Goal: Check status: Check status

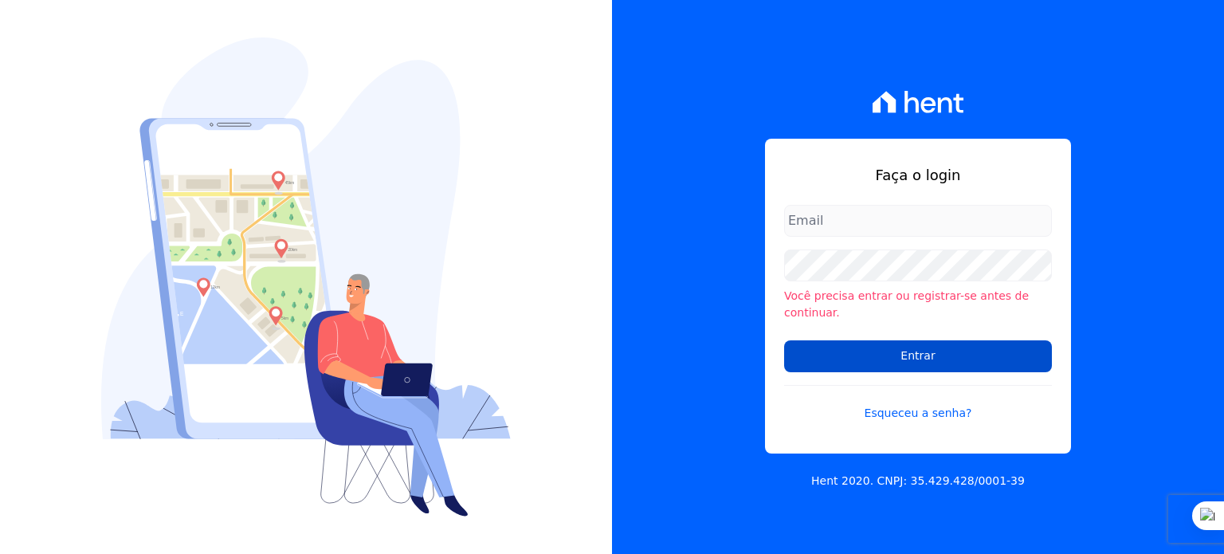
type input "[PERSON_NAME][EMAIL_ADDRESS][PERSON_NAME][DOMAIN_NAME]"
click at [921, 353] on input "Entrar" at bounding box center [918, 356] width 268 height 32
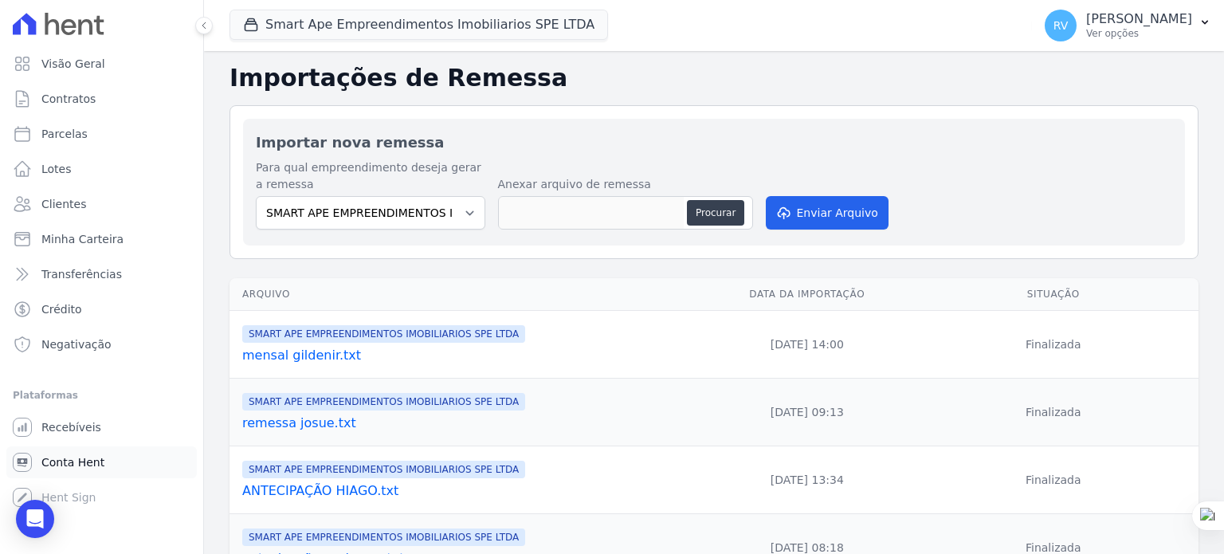
click at [88, 458] on span "Conta Hent" at bounding box center [72, 462] width 63 height 16
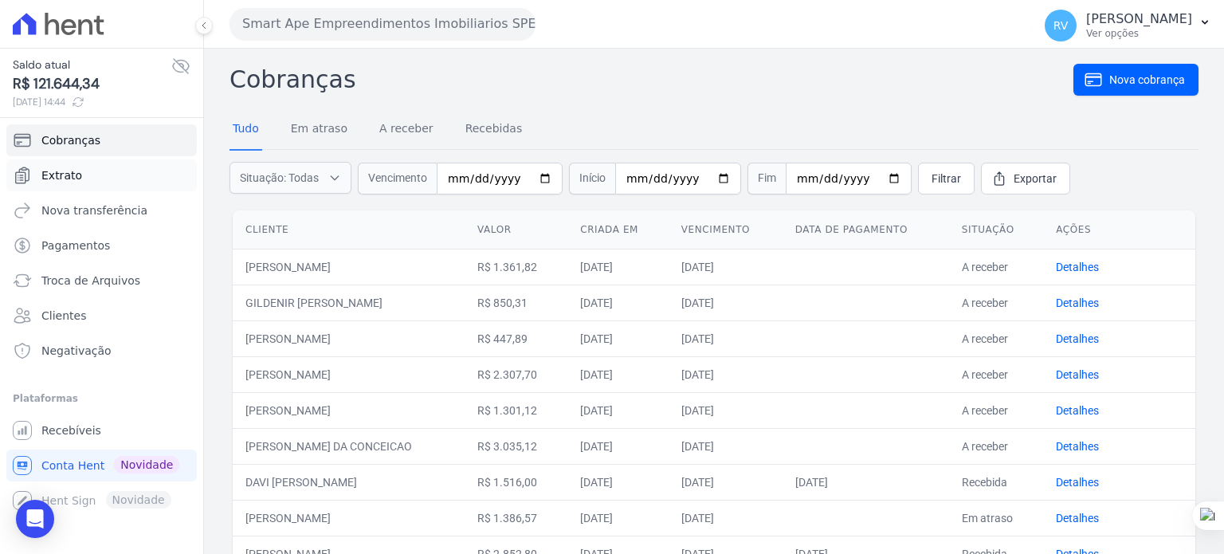
click at [72, 175] on span "Extrato" at bounding box center [61, 175] width 41 height 16
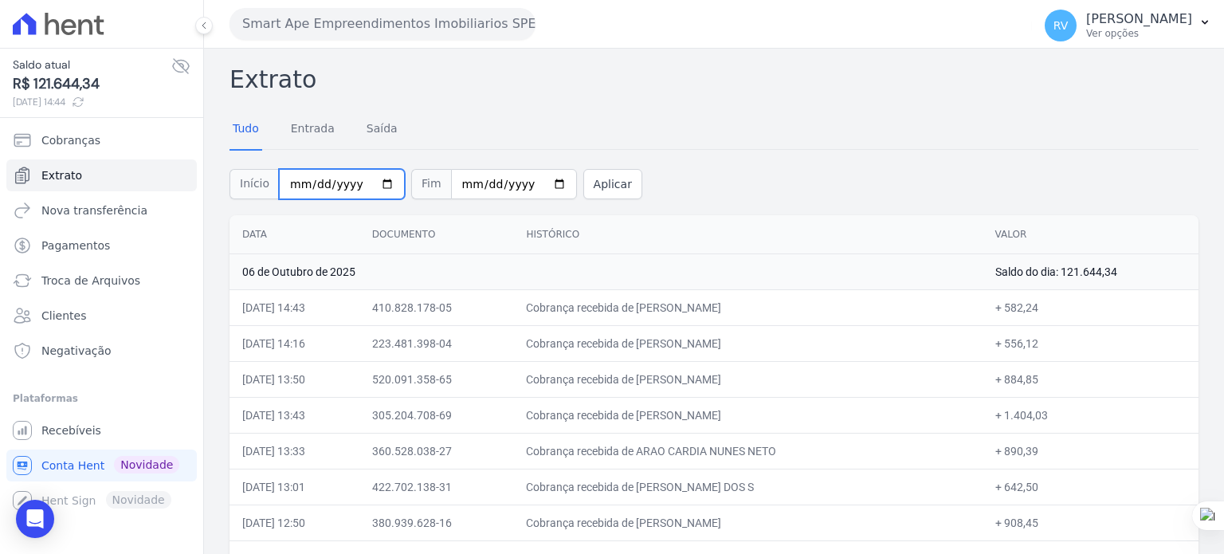
click at [379, 180] on input "[DATE]" at bounding box center [342, 184] width 126 height 30
click at [534, 182] on input "2025-10-06" at bounding box center [514, 184] width 126 height 30
type input "[DATE]"
click at [596, 181] on button "Aplicar" at bounding box center [612, 184] width 59 height 30
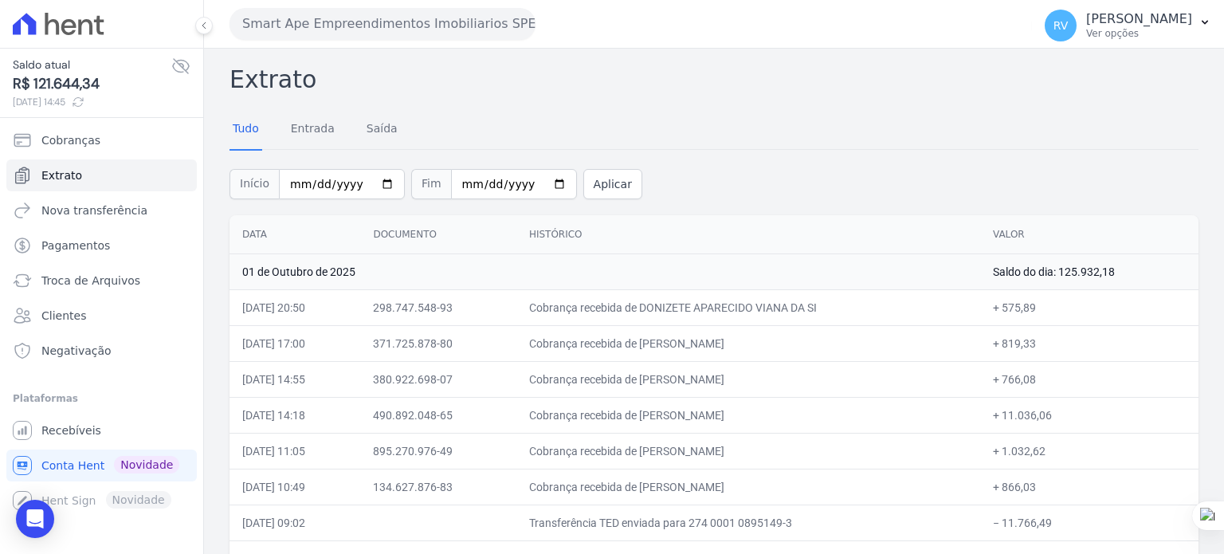
scroll to position [139, 0]
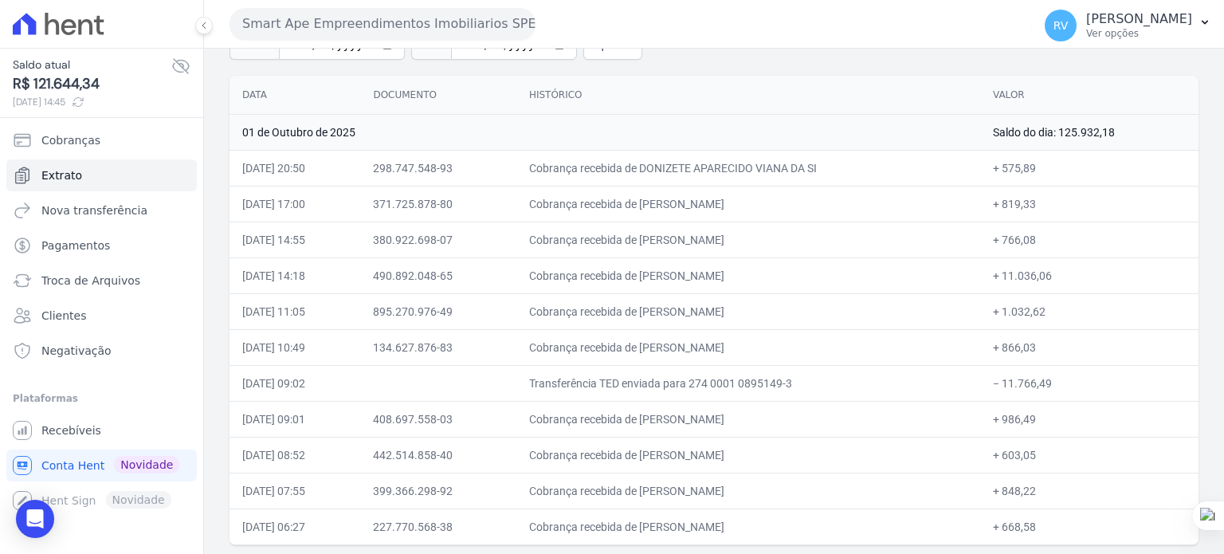
click at [822, 100] on th "Histórico" at bounding box center [748, 95] width 464 height 39
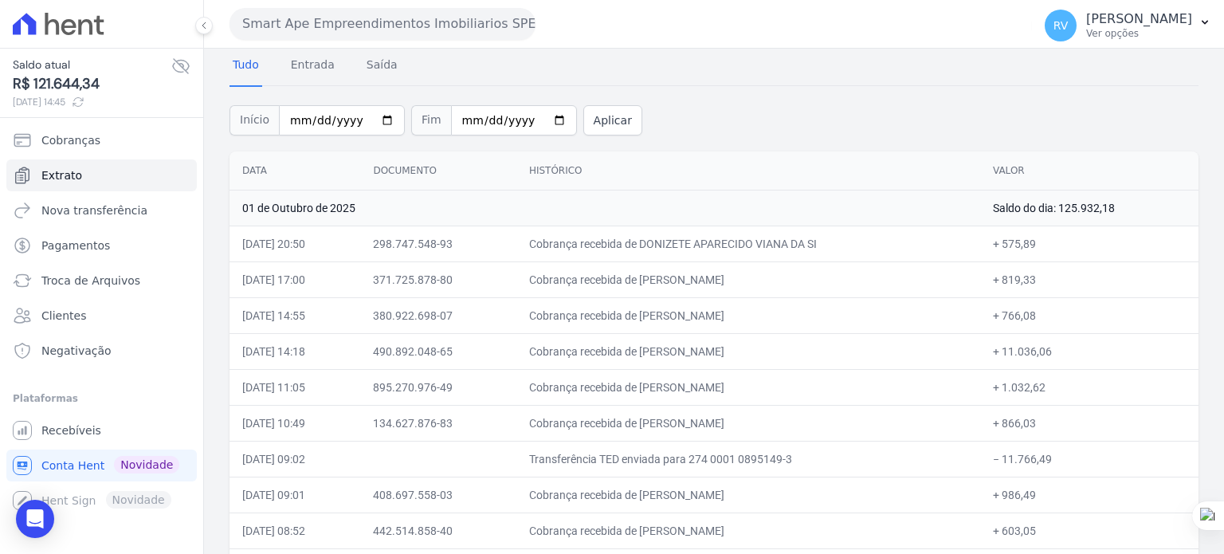
scroll to position [0, 0]
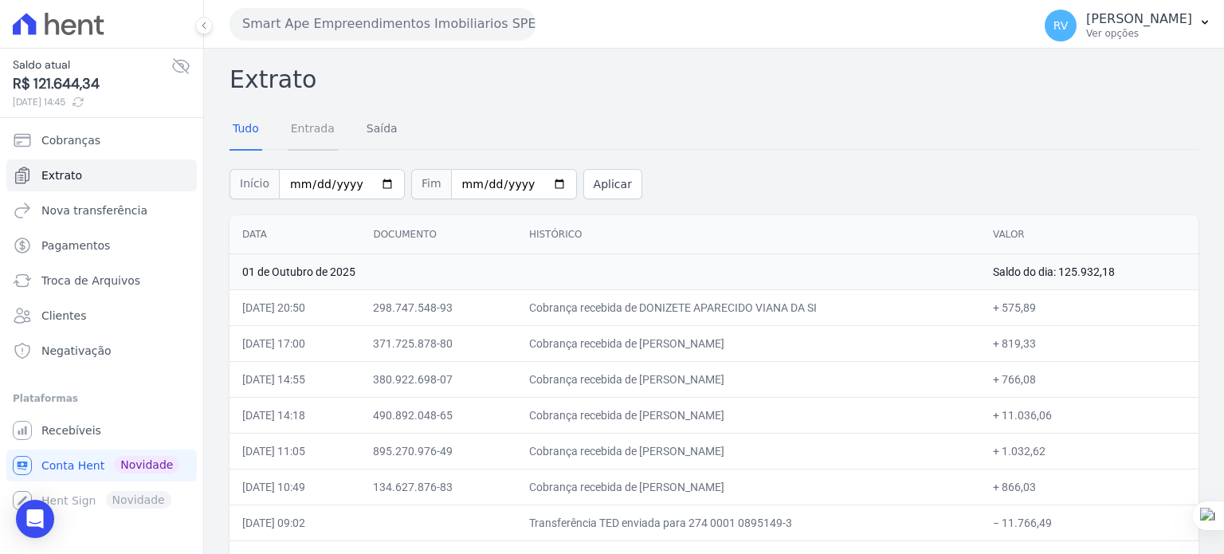
click at [299, 129] on link "Entrada" at bounding box center [313, 129] width 50 height 41
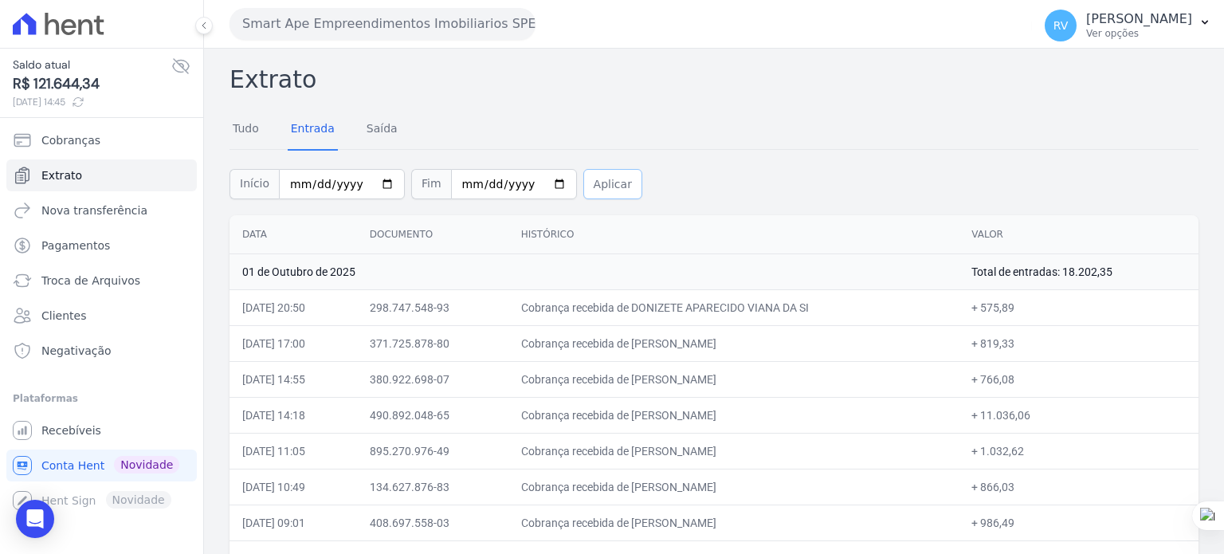
click at [602, 182] on button "Aplicar" at bounding box center [612, 184] width 59 height 30
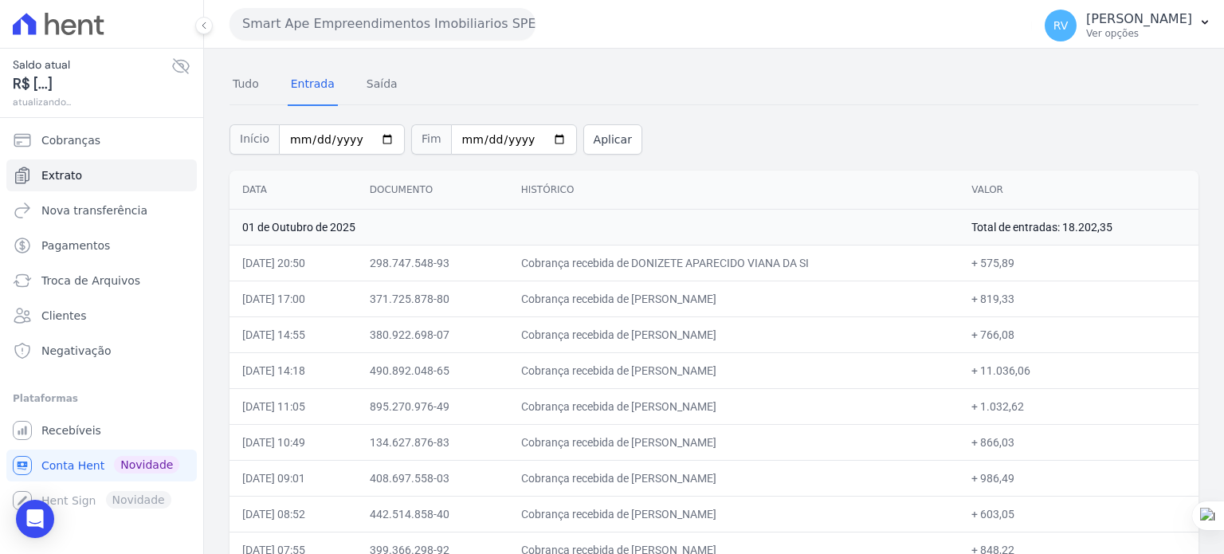
scroll to position [80, 0]
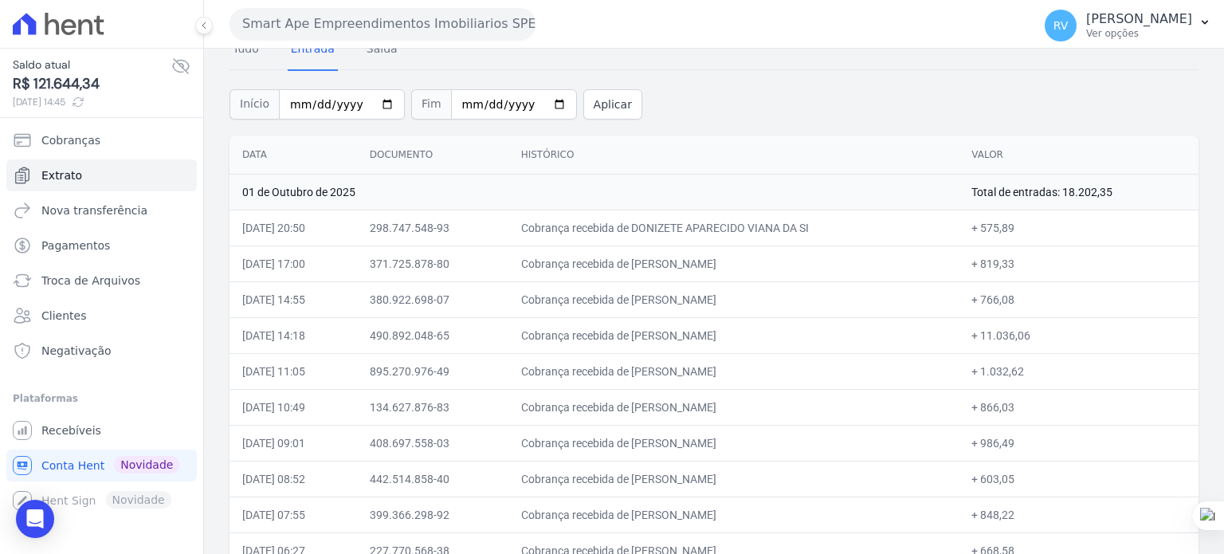
drag, startPoint x: 654, startPoint y: 226, endPoint x: 801, endPoint y: 234, distance: 146.9
click at [801, 234] on td "Cobrança recebida de DONIZETE APARECIDO VIANA DA SI" at bounding box center [733, 228] width 451 height 36
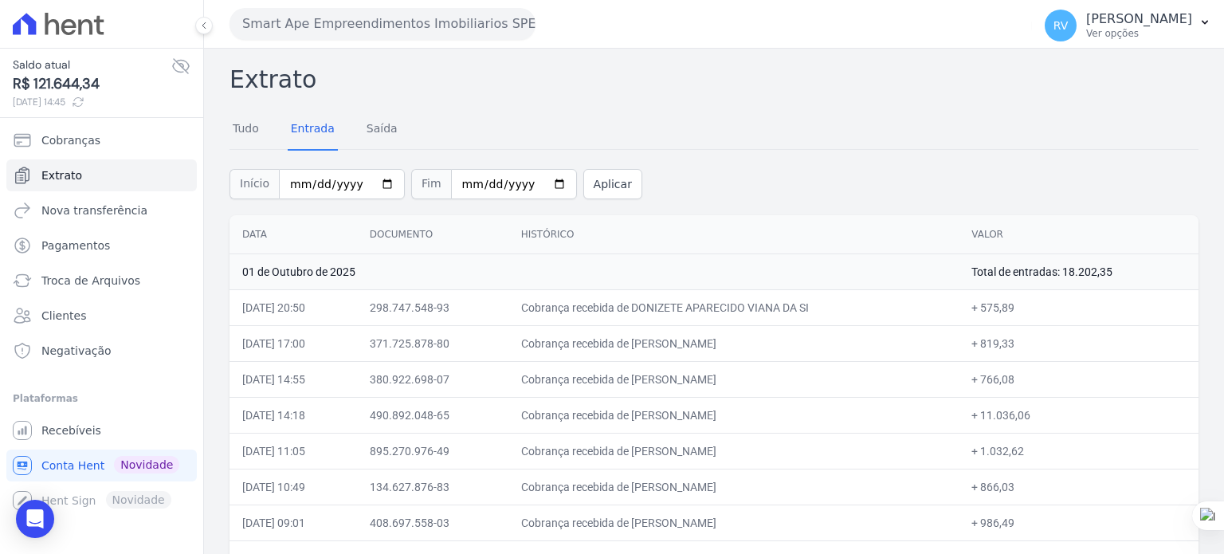
scroll to position [0, 0]
click at [376, 182] on input "2025-10-01" at bounding box center [342, 184] width 126 height 30
type input "2025-10-02"
click at [533, 182] on input "2025-10-01" at bounding box center [514, 184] width 126 height 30
type input "2025-10-02"
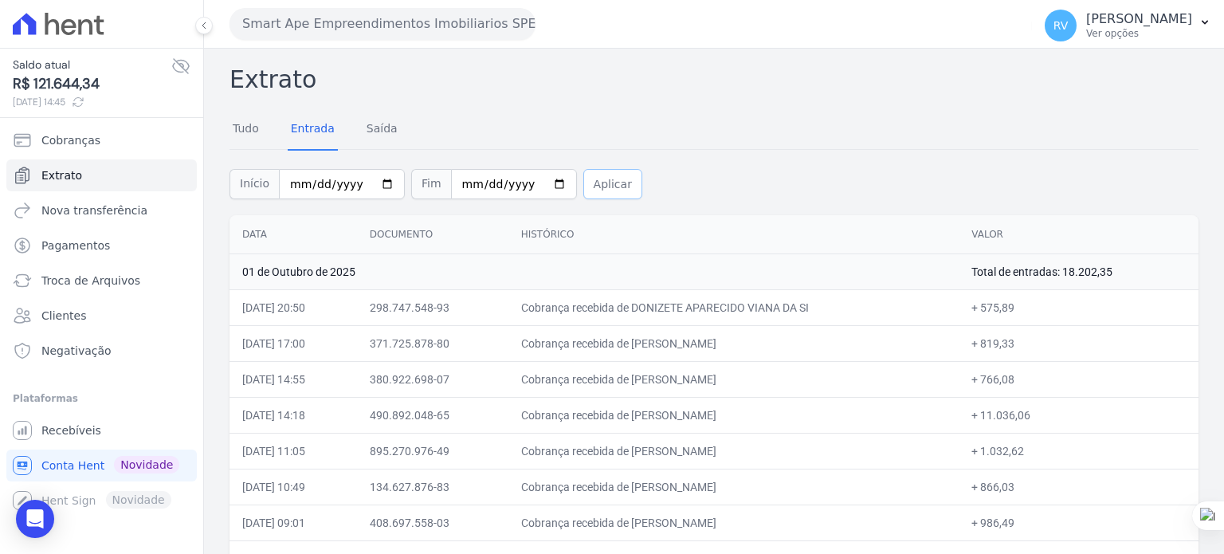
click at [590, 178] on button "Aplicar" at bounding box center [612, 184] width 59 height 30
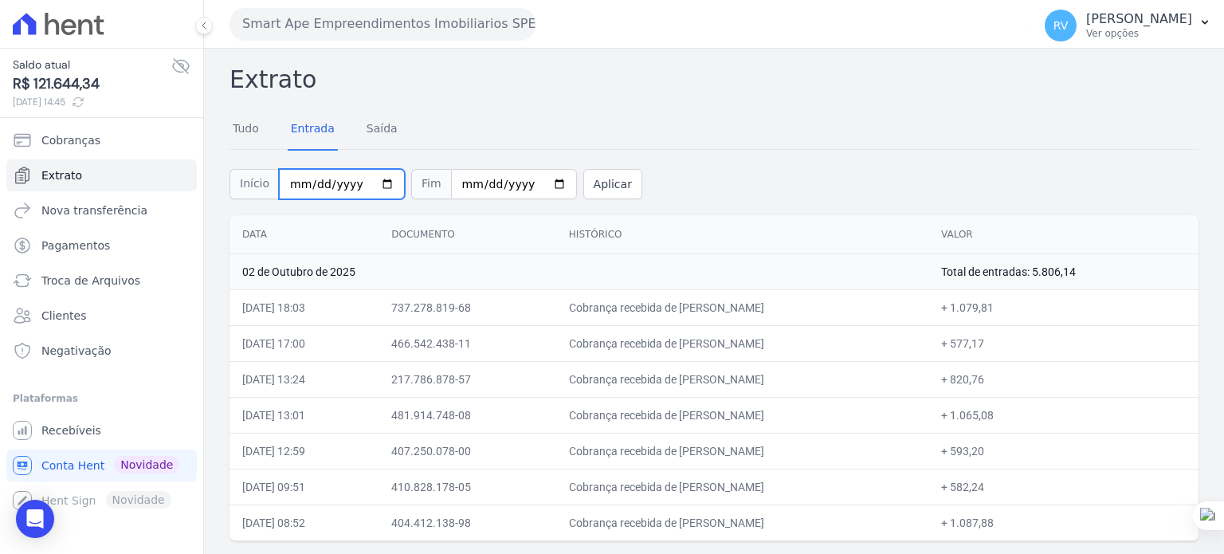
click at [371, 182] on input "2025-10-02" at bounding box center [342, 184] width 126 height 30
type input "2025-10-03"
click at [540, 174] on input "2025-10-02" at bounding box center [514, 184] width 126 height 30
click at [540, 185] on input "2025-10-02" at bounding box center [514, 184] width 126 height 30
type input "2025-10-03"
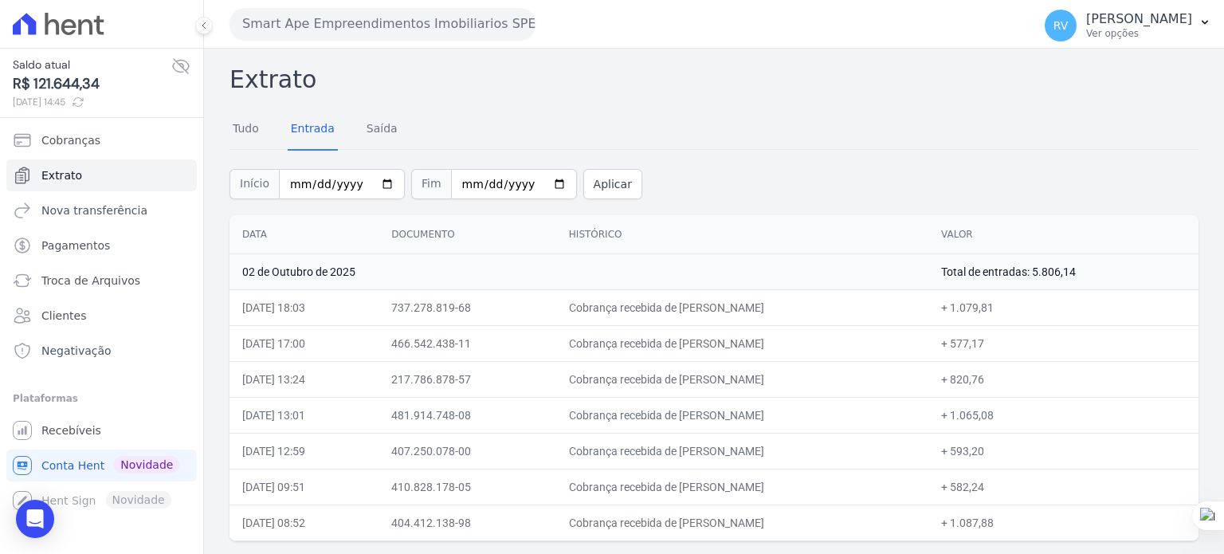
click at [593, 162] on div "Início 2025-10-03 Fim 2025-10-03 Aplicar" at bounding box center [714, 182] width 969 height 66
click at [583, 183] on button "Aplicar" at bounding box center [612, 184] width 59 height 30
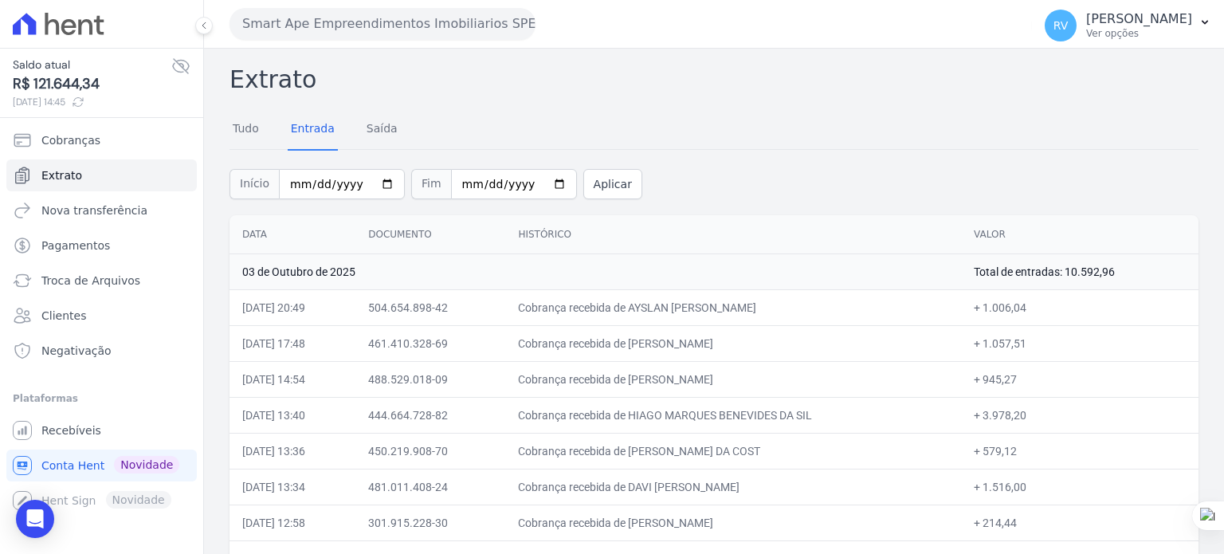
drag, startPoint x: 651, startPoint y: 308, endPoint x: 775, endPoint y: 312, distance: 123.6
click at [775, 312] on td "Cobrança recebida de AYSLAN GABRIEL BISSESTO DA SIL" at bounding box center [733, 307] width 456 height 36
copy td "AYSLAN GABRIEL BISSES"
drag, startPoint x: 987, startPoint y: 310, endPoint x: 1026, endPoint y: 312, distance: 38.3
click at [1026, 312] on td "+ 1.006,04" at bounding box center [1080, 307] width 238 height 36
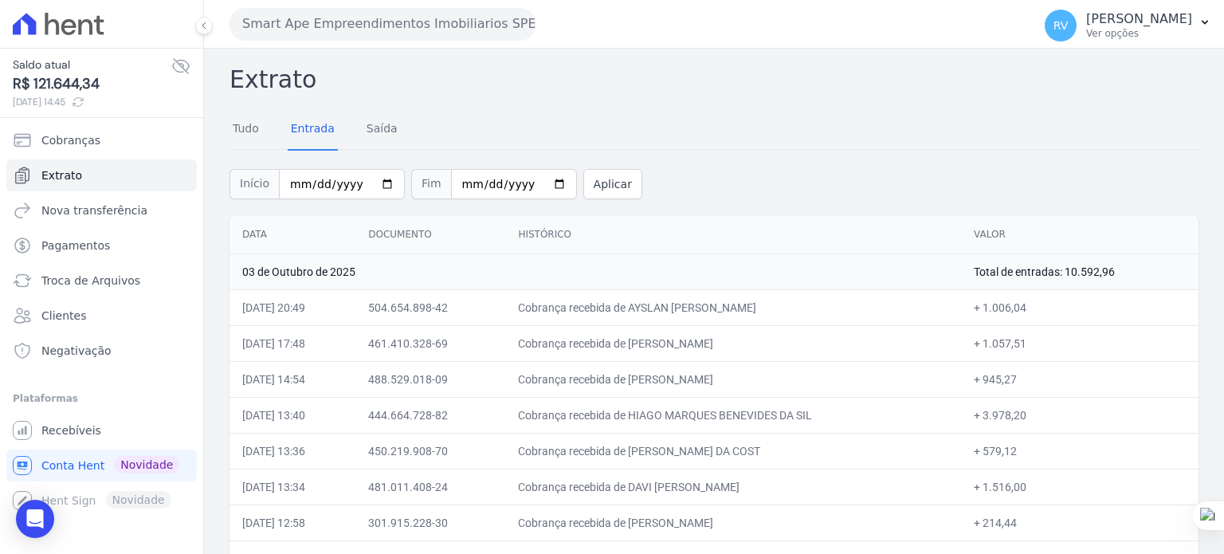
copy td "1.006,04"
drag, startPoint x: 650, startPoint y: 342, endPoint x: 783, endPoint y: 345, distance: 132.3
click at [783, 345] on td "Cobrança recebida de ISAAC EVERTON SILVA BRITO" at bounding box center [733, 343] width 456 height 36
copy td "ISAAC EVERTON SILVA BRI"
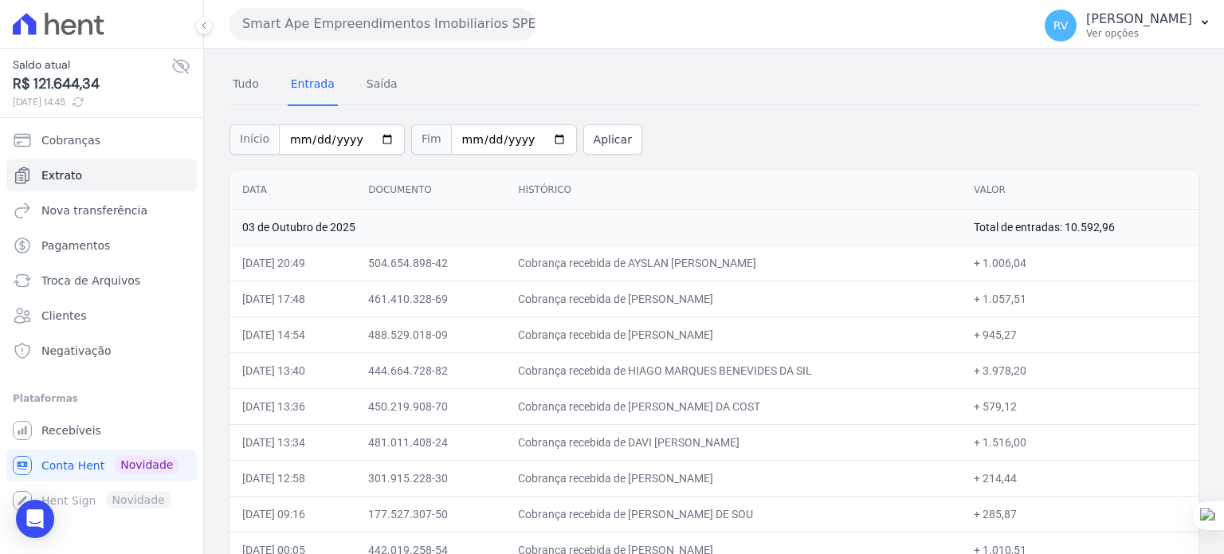
scroll to position [68, 0]
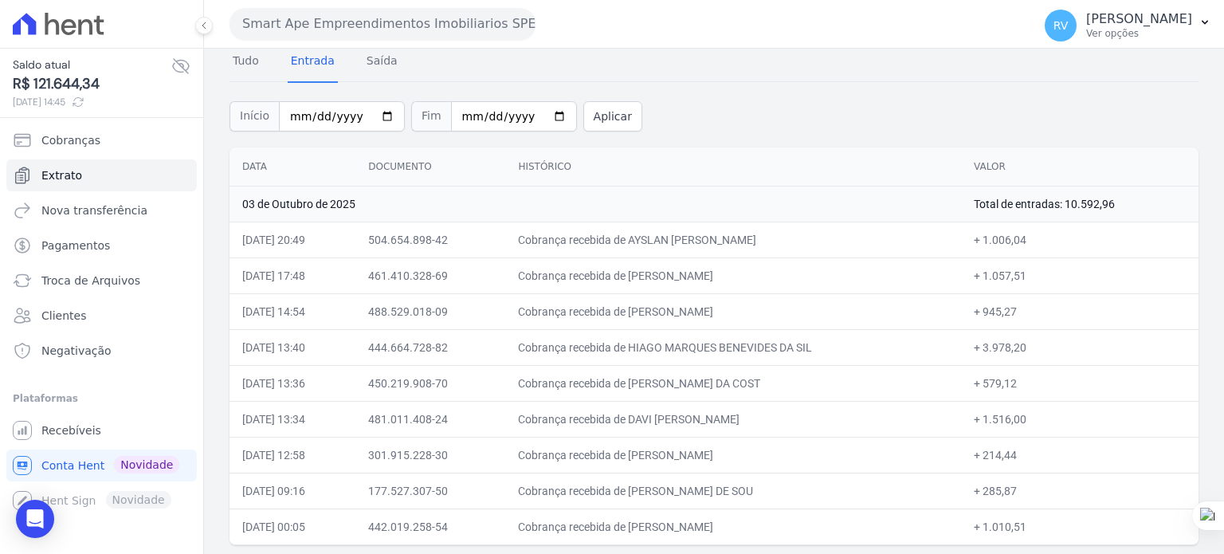
drag, startPoint x: 650, startPoint y: 308, endPoint x: 783, endPoint y: 318, distance: 132.6
click at [783, 318] on td "Cobrança recebida de WESLEY SILVA DE OLIVEIRA" at bounding box center [733, 311] width 456 height 36
copy td "WESLEY SILVA DE OLIVEIR"
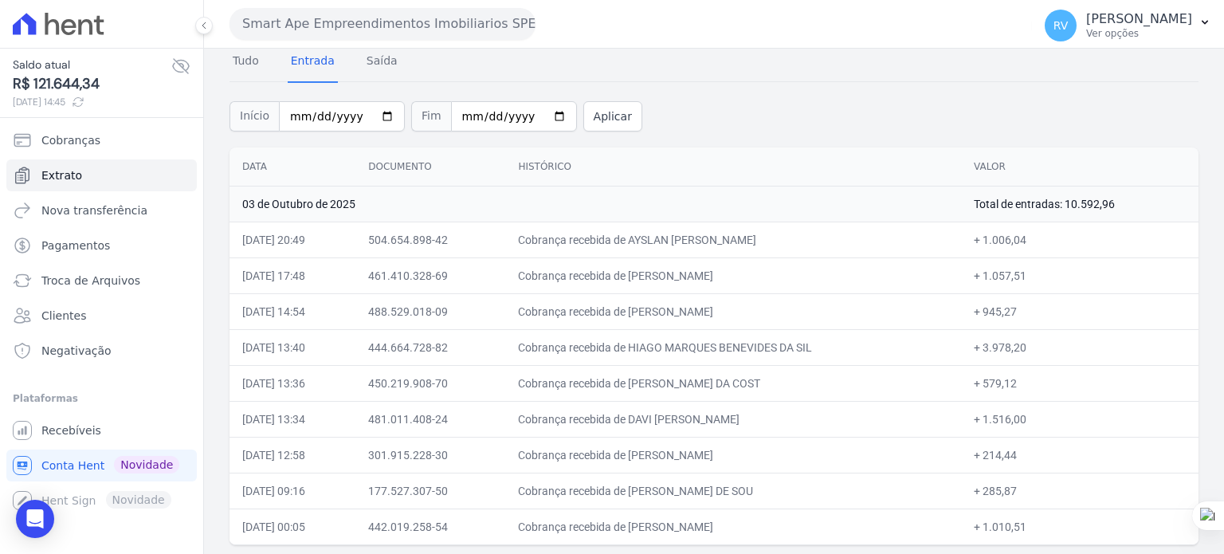
copy td "WESLEY SILVA DE OLIVEIR"
drag, startPoint x: 988, startPoint y: 308, endPoint x: 1030, endPoint y: 315, distance: 41.9
click at [1030, 315] on td "+ 945,27" at bounding box center [1080, 311] width 238 height 36
drag, startPoint x: 653, startPoint y: 347, endPoint x: 795, endPoint y: 350, distance: 141.9
click at [795, 350] on td "Cobrança recebida de HIAGO MARQUES BENEVIDES DA SIL" at bounding box center [733, 347] width 456 height 36
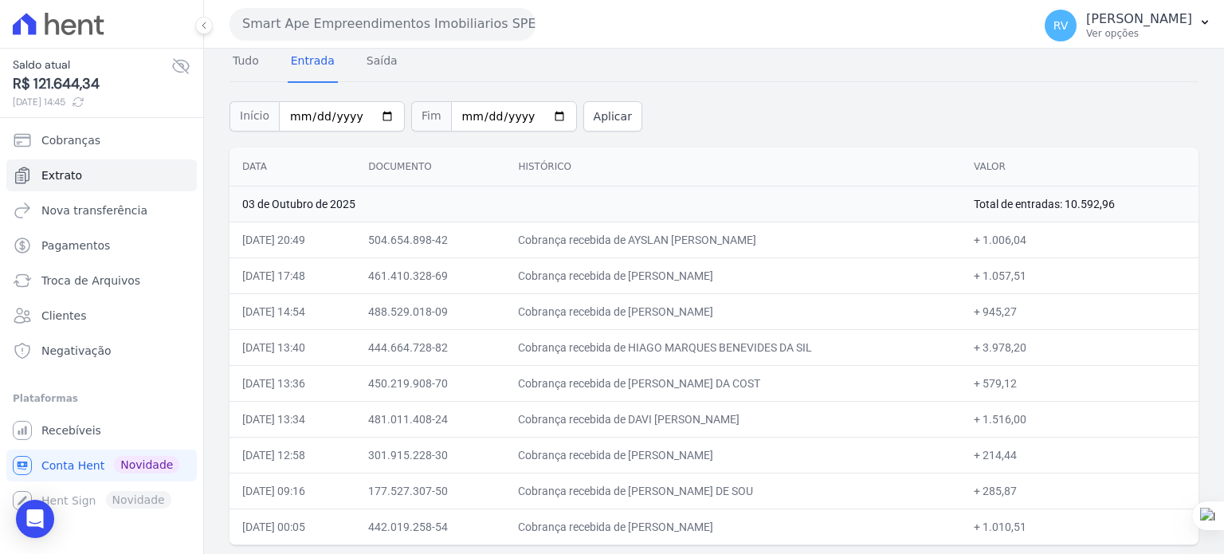
copy td "HIAGO MARQUES BENEVIDE"
drag, startPoint x: 652, startPoint y: 383, endPoint x: 769, endPoint y: 382, distance: 117.2
click at [769, 382] on td "Cobrança recebida de VITOR AUGUSTO FERREIRA DA COST" at bounding box center [733, 383] width 456 height 36
copy td "VITOR AUGUSTO FERRE"
drag, startPoint x: 985, startPoint y: 382, endPoint x: 1020, endPoint y: 383, distance: 35.1
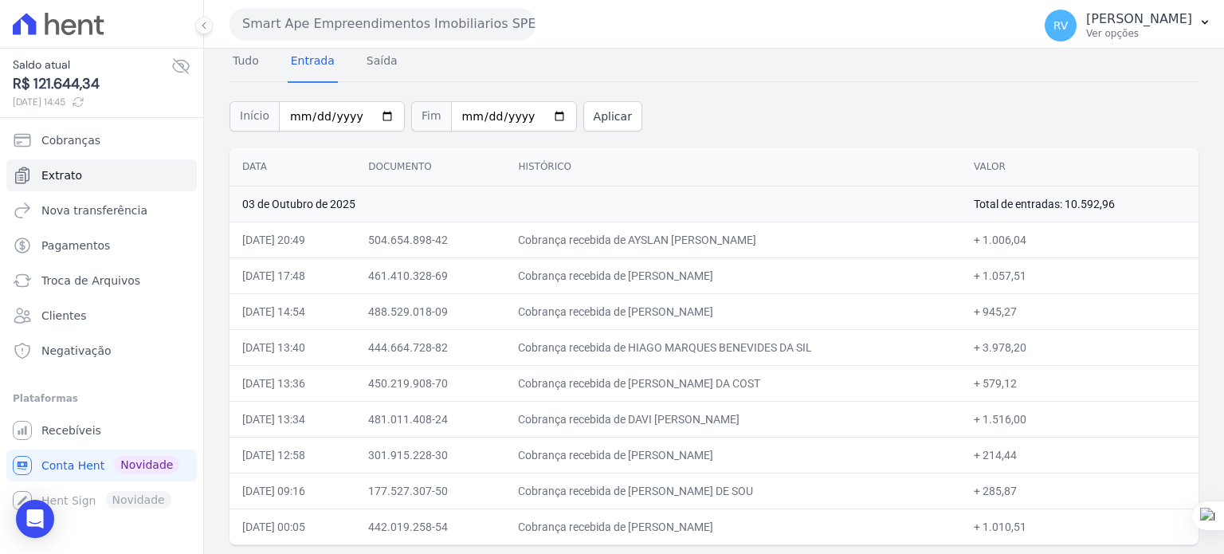
click at [1020, 383] on td "+ 579,12" at bounding box center [1080, 383] width 238 height 36
drag, startPoint x: 649, startPoint y: 417, endPoint x: 806, endPoint y: 420, distance: 157.0
click at [806, 420] on td "Cobrança recebida de DAVI FERNANDO BARBOZA LOPES" at bounding box center [733, 419] width 456 height 36
drag, startPoint x: 650, startPoint y: 452, endPoint x: 814, endPoint y: 454, distance: 164.2
click at [814, 454] on td "Cobrança recebida de CLAUDIO AGOSTINHO DOS SANTOS" at bounding box center [733, 455] width 456 height 36
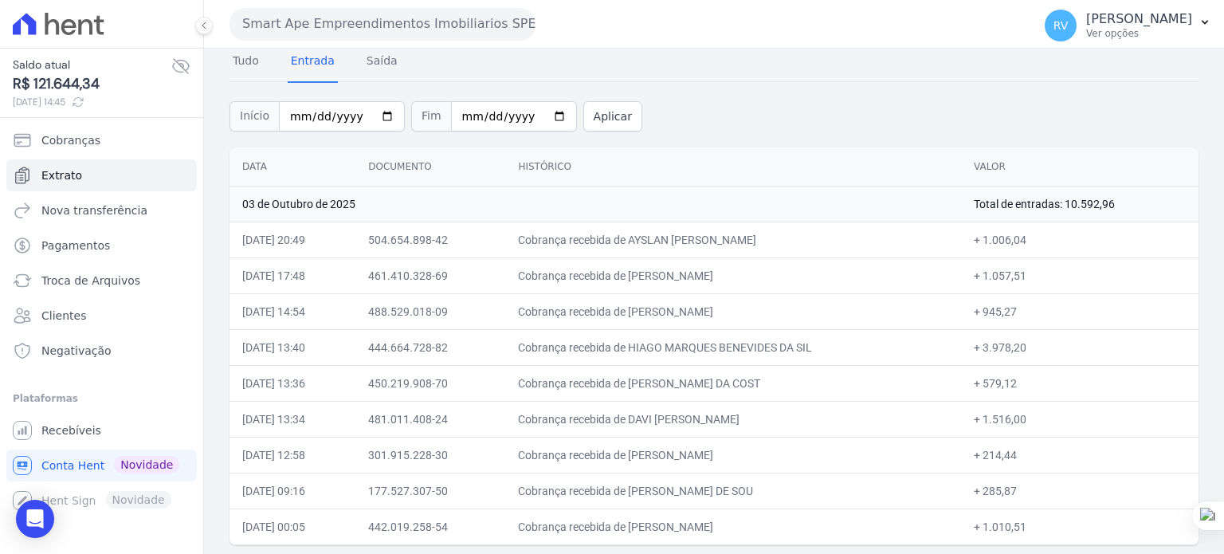
drag, startPoint x: 985, startPoint y: 453, endPoint x: 1017, endPoint y: 453, distance: 31.9
click at [1017, 453] on td "+ 214,44" at bounding box center [1080, 455] width 238 height 36
drag, startPoint x: 649, startPoint y: 491, endPoint x: 834, endPoint y: 490, distance: 185.7
click at [834, 490] on td "Cobrança recebida de LUCAS DOS SANTOS SOARES DE SOU" at bounding box center [733, 491] width 456 height 36
drag, startPoint x: 652, startPoint y: 525, endPoint x: 774, endPoint y: 527, distance: 121.9
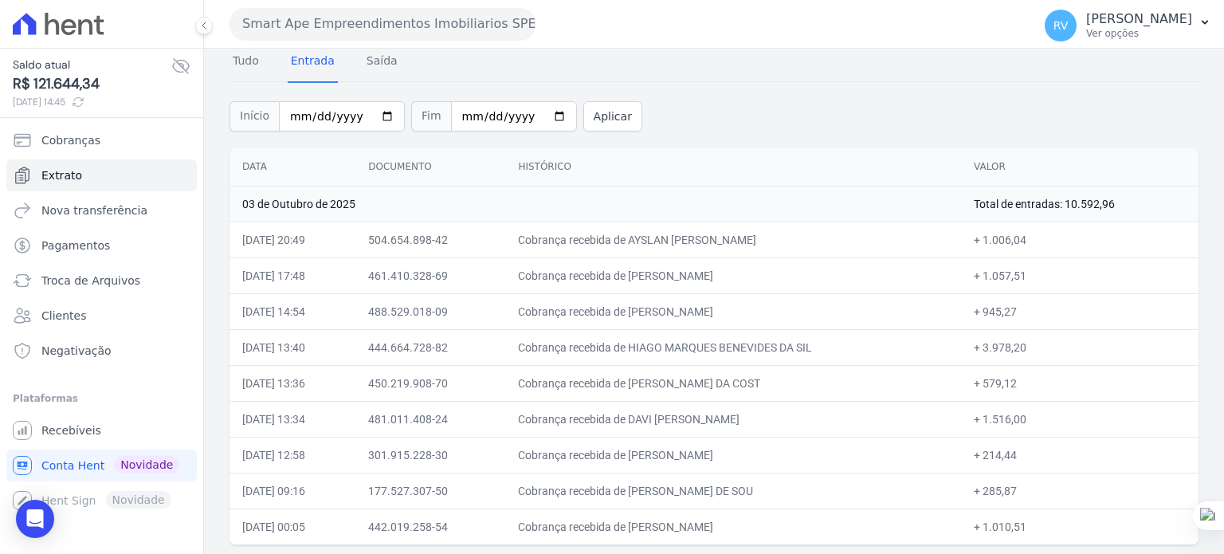
click at [774, 527] on td "Cobrança recebida de CAIO LUCAS BASTOS COELHO" at bounding box center [733, 526] width 456 height 36
click at [673, 519] on td "Cobrança recebida de CAIO LUCAS BASTOS COELHO" at bounding box center [733, 526] width 456 height 36
drag, startPoint x: 654, startPoint y: 520, endPoint x: 727, endPoint y: 529, distance: 73.1
click at [727, 529] on td "Cobrança recebida de CAIO LUCAS BASTOS COELHO" at bounding box center [733, 526] width 456 height 36
drag, startPoint x: 653, startPoint y: 524, endPoint x: 776, endPoint y: 527, distance: 123.6
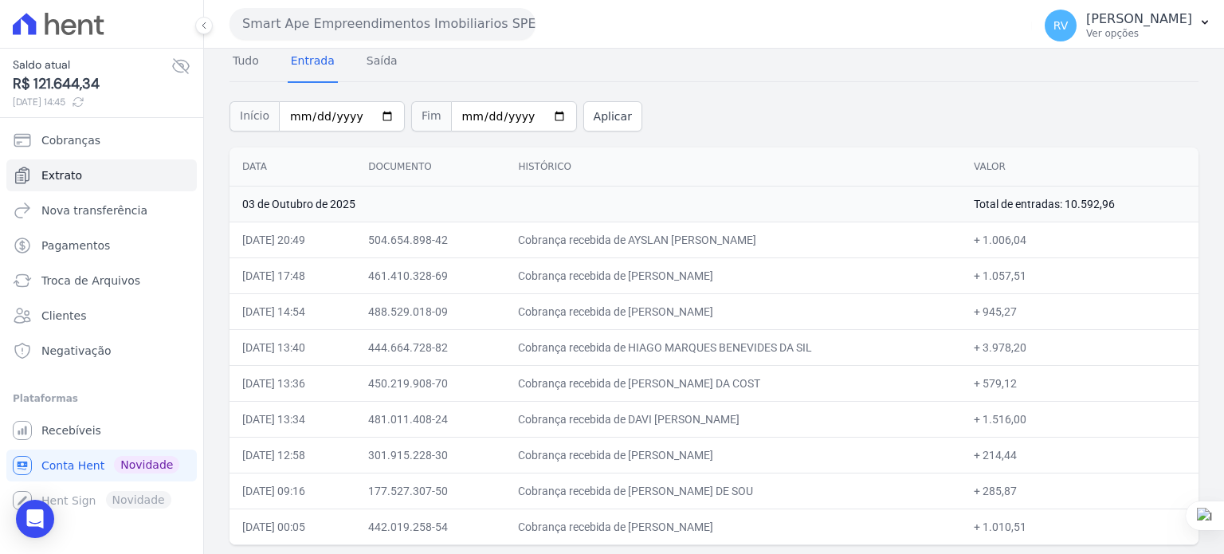
click at [776, 527] on td "Cobrança recebida de CAIO LUCAS BASTOS COELHO" at bounding box center [733, 526] width 456 height 36
drag, startPoint x: 982, startPoint y: 380, endPoint x: 1022, endPoint y: 388, distance: 40.6
click at [1022, 388] on td "+ 579,12" at bounding box center [1080, 383] width 238 height 36
drag, startPoint x: 1003, startPoint y: 418, endPoint x: 1031, endPoint y: 423, distance: 27.5
click at [1031, 423] on td "+ 1.516,00" at bounding box center [1080, 419] width 238 height 36
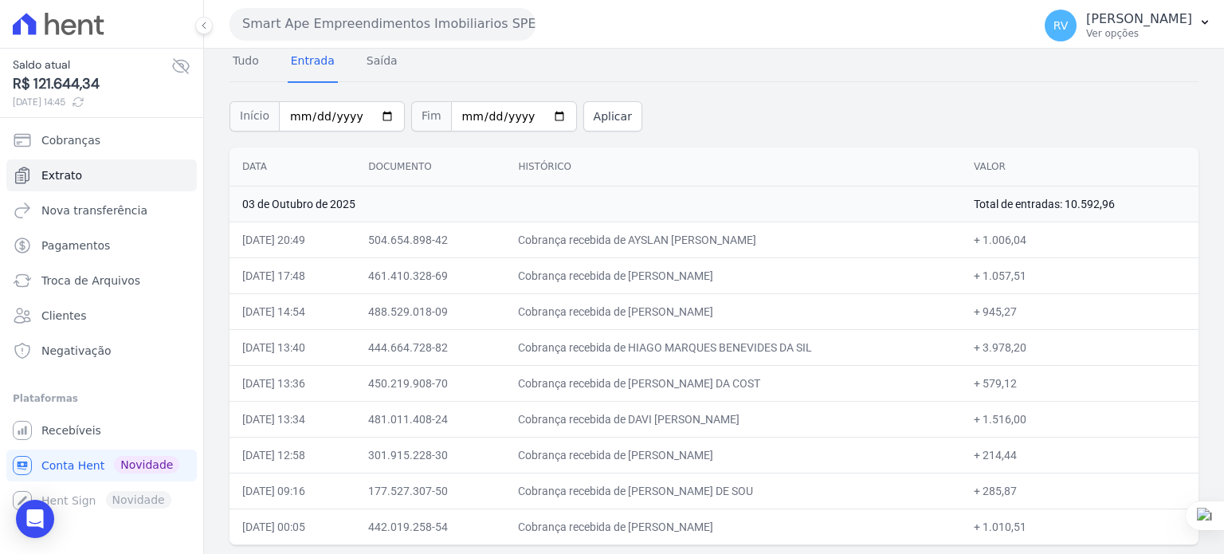
drag, startPoint x: 988, startPoint y: 453, endPoint x: 1019, endPoint y: 455, distance: 30.4
click at [1019, 455] on td "+ 214,44" at bounding box center [1080, 455] width 238 height 36
drag, startPoint x: 983, startPoint y: 485, endPoint x: 1030, endPoint y: 490, distance: 46.6
click at [1030, 490] on td "+ 285,87" at bounding box center [1080, 491] width 238 height 36
click at [1009, 486] on td "+ 285,87" at bounding box center [1080, 491] width 238 height 36
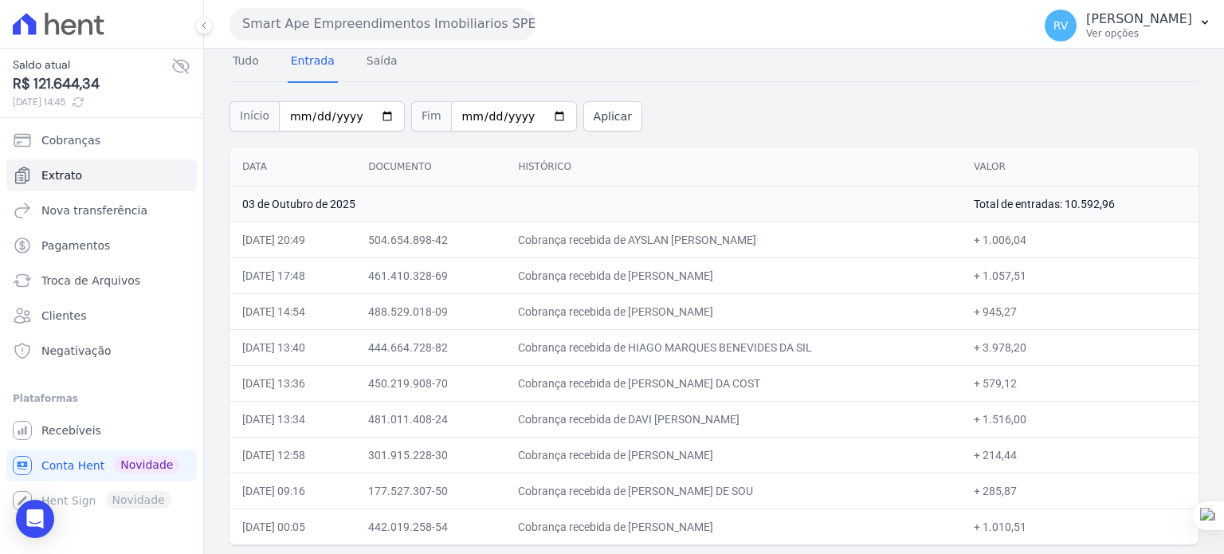
drag, startPoint x: 669, startPoint y: 491, endPoint x: 830, endPoint y: 493, distance: 161.0
click at [830, 493] on td "Cobrança recebida de LUCAS DOS SANTOS SOARES DE SOU" at bounding box center [733, 491] width 456 height 36
drag, startPoint x: 987, startPoint y: 490, endPoint x: 1019, endPoint y: 492, distance: 31.1
click at [1019, 492] on td "+ 285,87" at bounding box center [1080, 491] width 238 height 36
drag, startPoint x: 372, startPoint y: 109, endPoint x: 381, endPoint y: 120, distance: 14.2
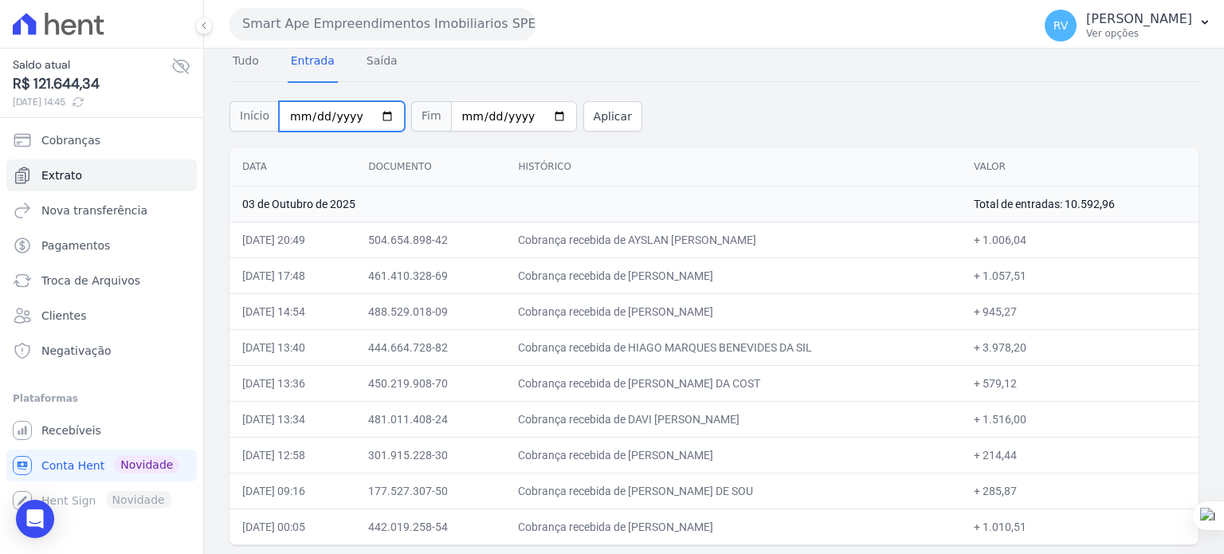
click at [372, 109] on input "2025-10-03" at bounding box center [342, 116] width 126 height 30
type input "2025-10-04"
click at [538, 117] on input "2025-10-03" at bounding box center [514, 116] width 126 height 30
type input "2025-10-04"
click at [588, 103] on button "Aplicar" at bounding box center [612, 116] width 59 height 30
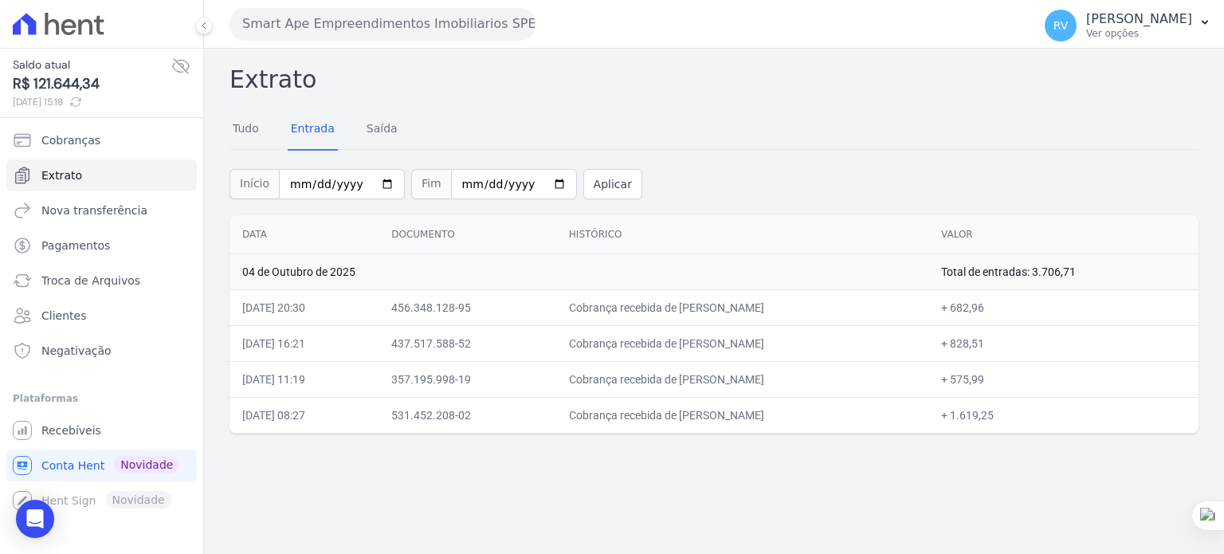
drag, startPoint x: 673, startPoint y: 307, endPoint x: 819, endPoint y: 306, distance: 145.9
click at [819, 306] on td "Cobrança recebida de [PERSON_NAME]" at bounding box center [742, 307] width 372 height 36
drag, startPoint x: 991, startPoint y: 304, endPoint x: 1023, endPoint y: 308, distance: 32.0
click at [1023, 308] on td "+ 682,96" at bounding box center [1063, 307] width 270 height 36
copy td "682,96"
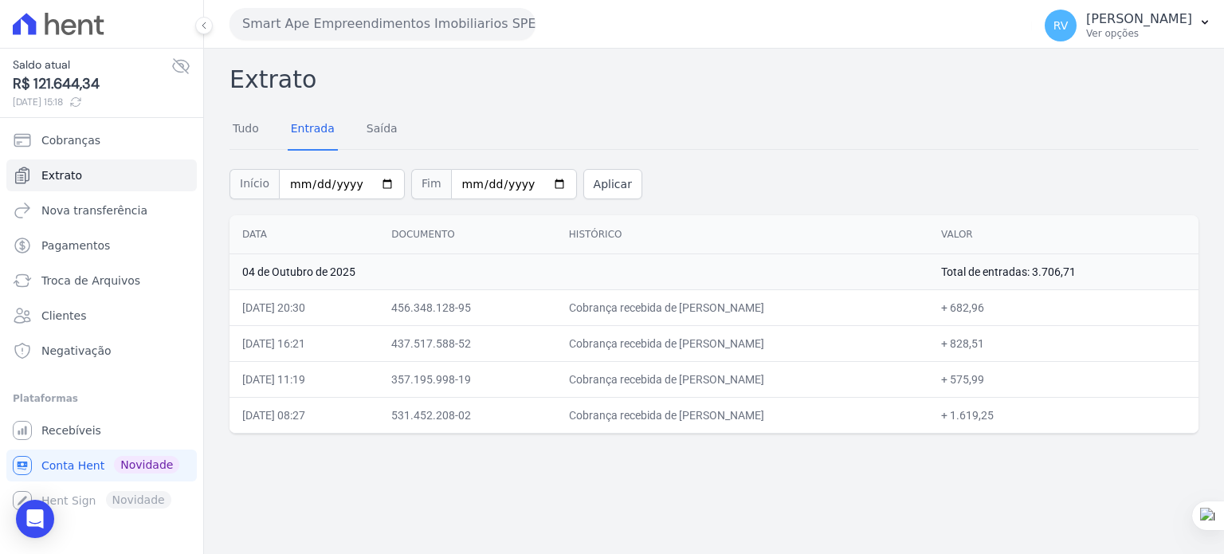
drag, startPoint x: 673, startPoint y: 344, endPoint x: 779, endPoint y: 341, distance: 105.2
click at [776, 337] on td "Cobrança recebida de [PERSON_NAME]" at bounding box center [742, 343] width 372 height 36
copy td "[PERSON_NAME]"
drag, startPoint x: 990, startPoint y: 344, endPoint x: 1022, endPoint y: 344, distance: 31.9
click at [1022, 344] on td "+ 828,51" at bounding box center [1063, 343] width 270 height 36
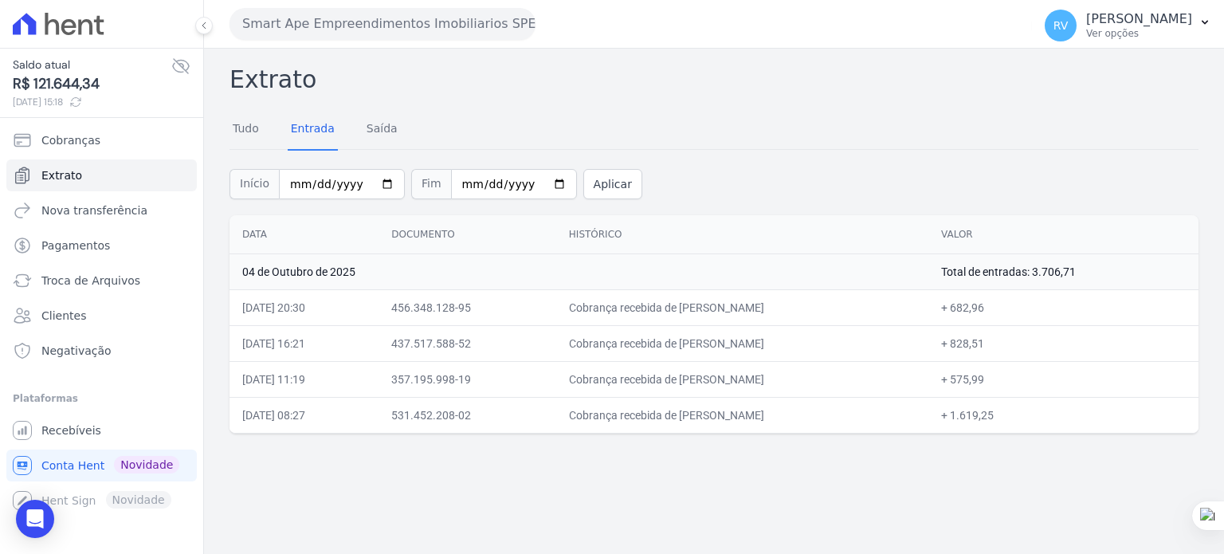
copy td "828,51"
drag, startPoint x: 673, startPoint y: 380, endPoint x: 803, endPoint y: 383, distance: 129.9
click at [803, 383] on td "Cobrança recebida de [PERSON_NAME]" at bounding box center [742, 379] width 372 height 36
copy td "[PERSON_NAME] DOS SAN"
drag, startPoint x: 989, startPoint y: 375, endPoint x: 1021, endPoint y: 378, distance: 32.0
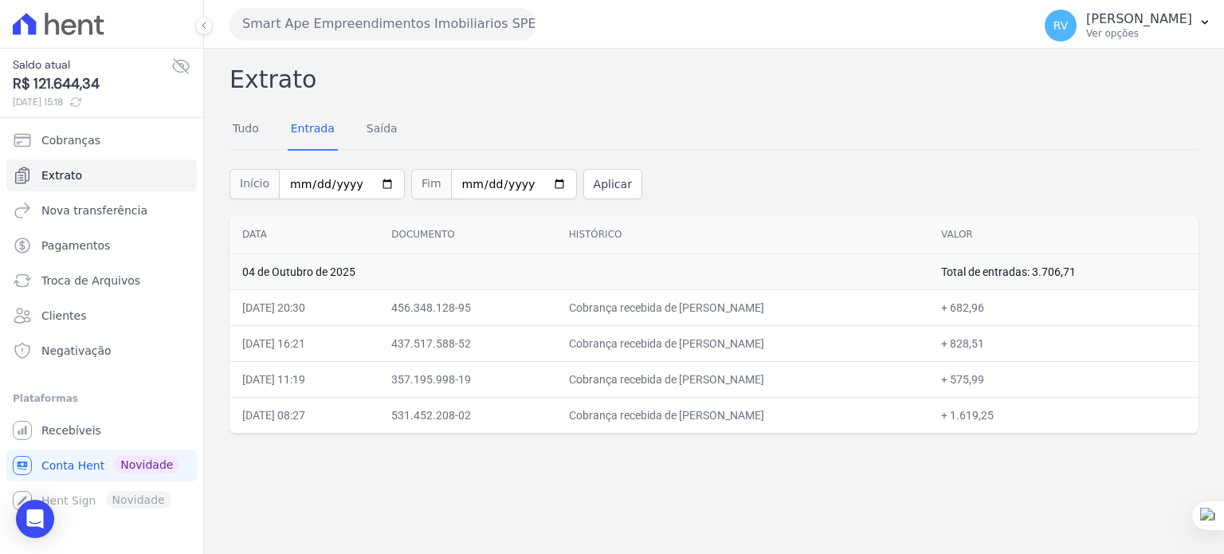
click at [1021, 378] on td "+ 575,99" at bounding box center [1063, 379] width 270 height 36
copy td "575,99"
drag, startPoint x: 676, startPoint y: 414, endPoint x: 787, endPoint y: 420, distance: 111.7
click at [787, 420] on td "Cobrança recebida de [PERSON_NAME]" at bounding box center [742, 415] width 372 height 36
copy td "[PERSON_NAME] dos San"
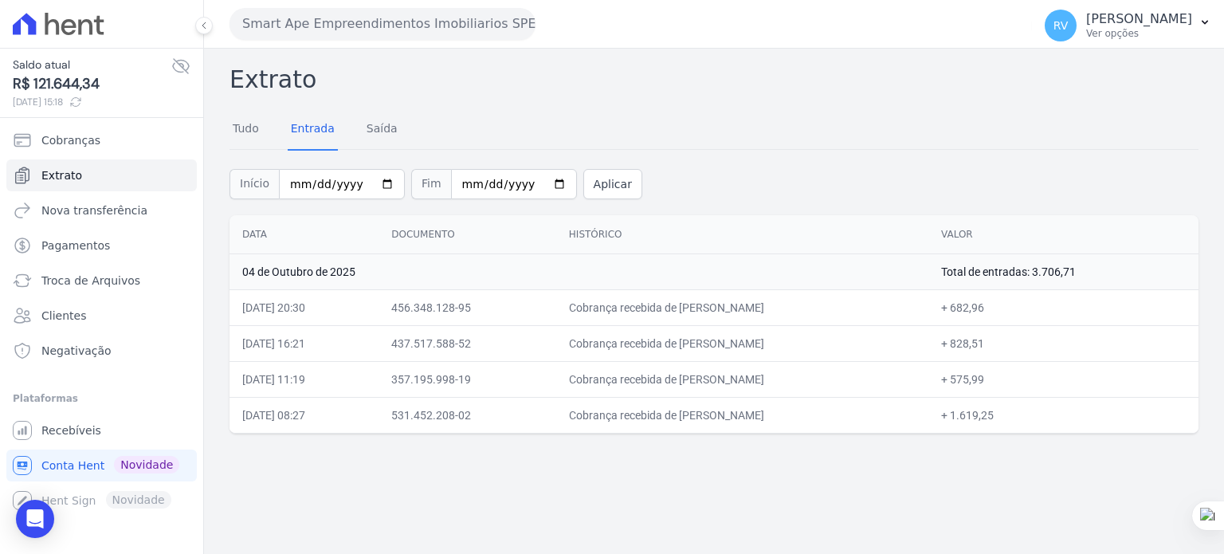
drag, startPoint x: 991, startPoint y: 410, endPoint x: 1030, endPoint y: 417, distance: 39.6
click at [1030, 417] on td "+ 1.619,25" at bounding box center [1063, 415] width 270 height 36
copy td "1.619,25"
click at [381, 183] on input "[DATE]" at bounding box center [342, 184] width 126 height 30
type input "[DATE]"
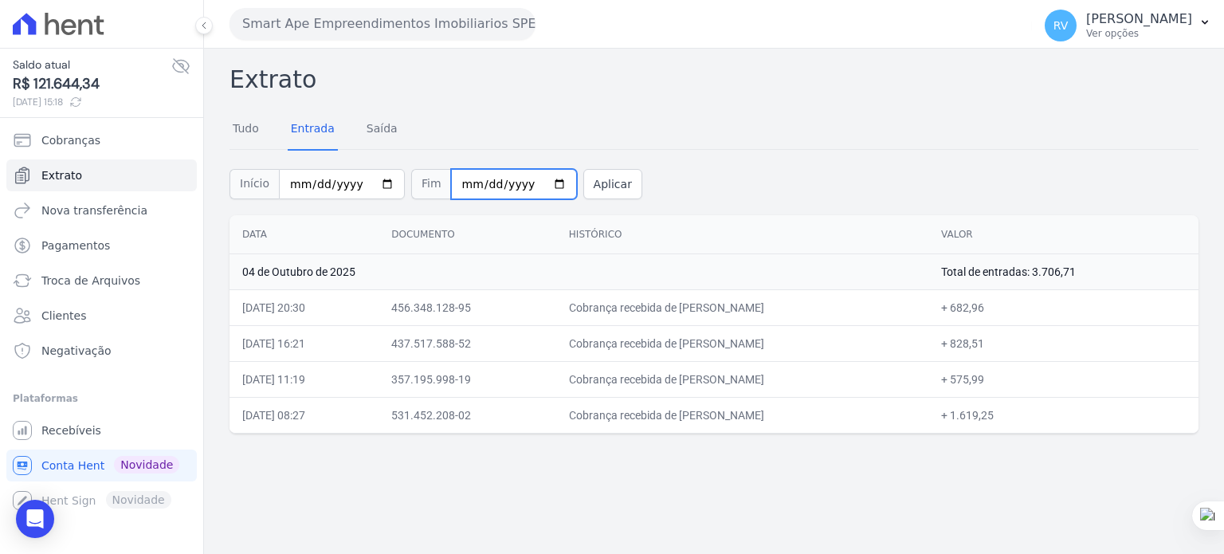
click at [539, 175] on input "[DATE]" at bounding box center [514, 184] width 126 height 30
type input "[DATE]"
click at [583, 192] on button "Aplicar" at bounding box center [612, 184] width 59 height 30
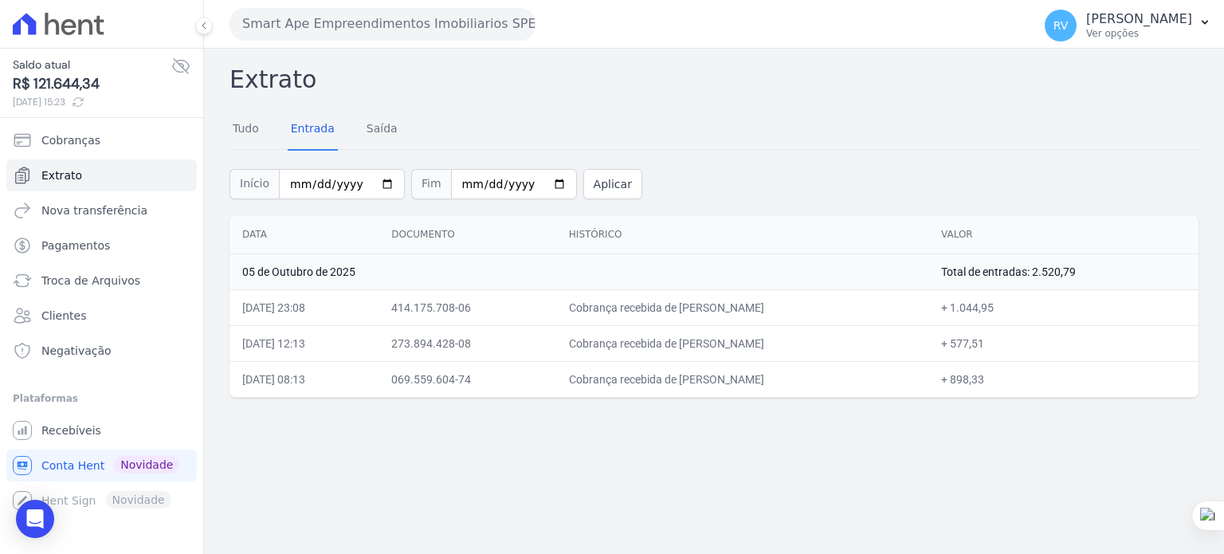
drag, startPoint x: 658, startPoint y: 308, endPoint x: 778, endPoint y: 311, distance: 120.4
click at [778, 311] on td "Cobrança recebida de BEATRIZ NATALIA NAIMAITE" at bounding box center [742, 307] width 372 height 36
drag, startPoint x: 1002, startPoint y: 312, endPoint x: 1042, endPoint y: 308, distance: 40.8
click at [1042, 308] on td "+ 1.044,95" at bounding box center [1063, 307] width 270 height 36
drag, startPoint x: 713, startPoint y: 341, endPoint x: 853, endPoint y: 345, distance: 139.5
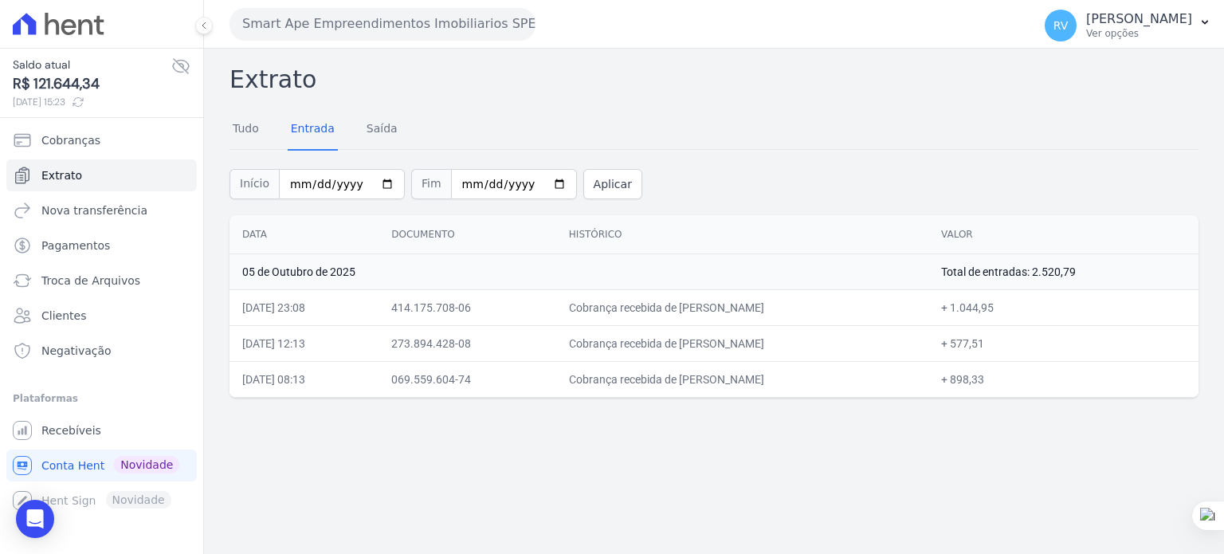
click at [853, 345] on td "Cobrança recebida de RICARDO DO NASCIMENTO SANTOS" at bounding box center [742, 343] width 372 height 36
drag, startPoint x: 1003, startPoint y: 342, endPoint x: 1032, endPoint y: 341, distance: 29.5
click at [1032, 341] on td "+ 577,51" at bounding box center [1063, 343] width 270 height 36
copy td "577,51"
drag, startPoint x: 654, startPoint y: 379, endPoint x: 669, endPoint y: 379, distance: 14.4
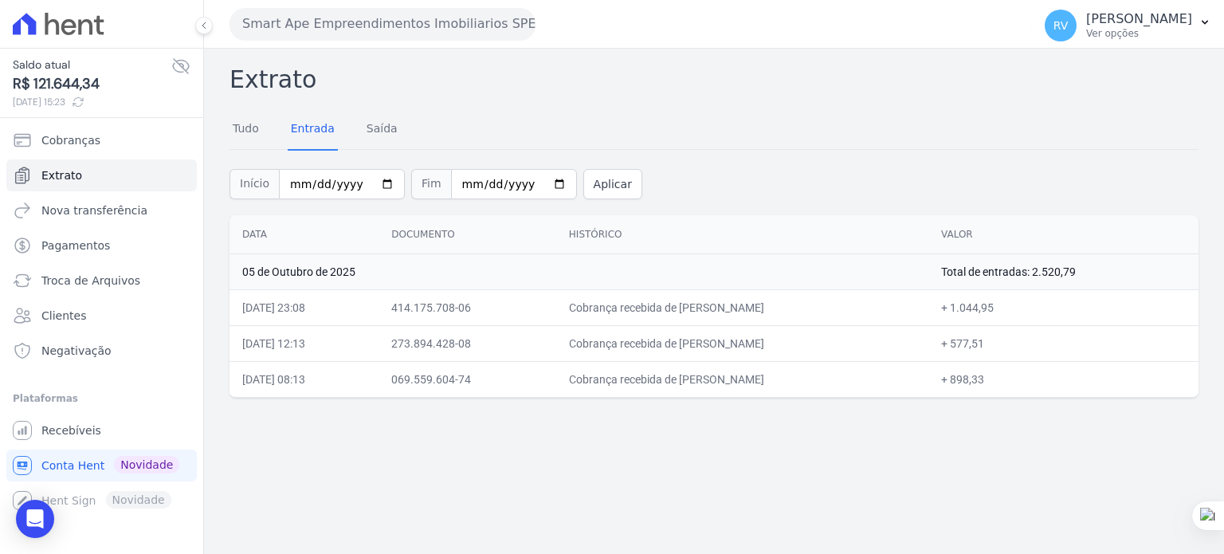
click at [669, 379] on td "Cobrança recebida de RANYERE NASCIMENTO DE OLIVEIRA" at bounding box center [742, 379] width 372 height 36
click at [667, 372] on td "Cobrança recebida de RANYERE NASCIMENTO DE OLIVEIRA" at bounding box center [742, 379] width 372 height 36
drag, startPoint x: 658, startPoint y: 379, endPoint x: 836, endPoint y: 366, distance: 178.2
click at [823, 375] on td "Cobrança recebida de RANYERE NASCIMENTO DE OLIVEIRA" at bounding box center [742, 379] width 372 height 36
copy td "RANYERE NASCIMENTO DE OLIV"
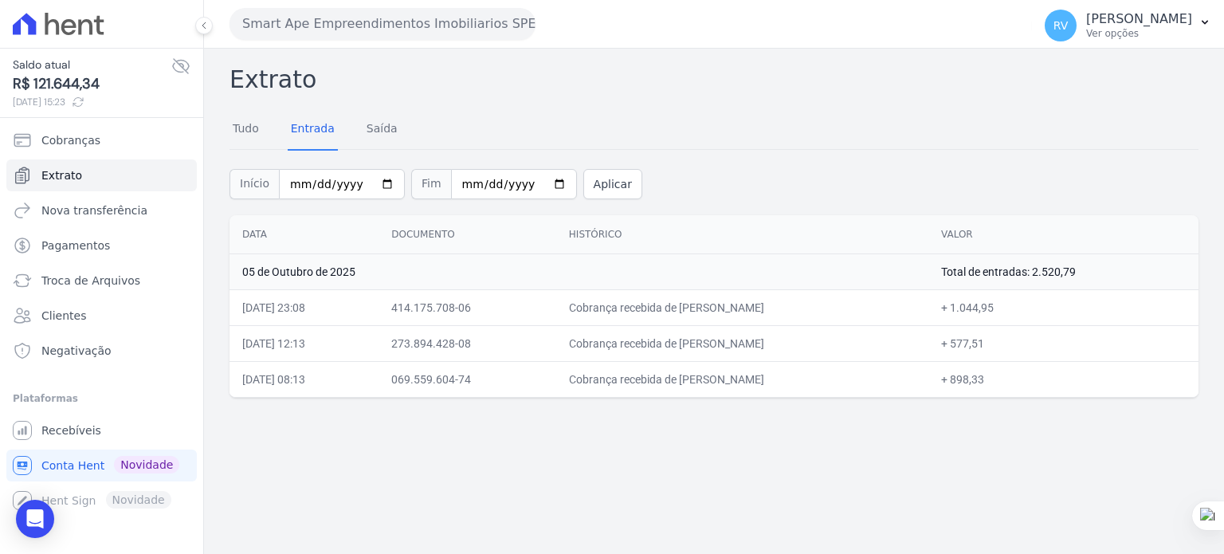
drag, startPoint x: 1012, startPoint y: 380, endPoint x: 1033, endPoint y: 379, distance: 20.8
click at [1033, 379] on td "+ 898,33" at bounding box center [1063, 379] width 270 height 36
copy td "898,33"
click at [368, 183] on input "2025-10-05" at bounding box center [342, 184] width 126 height 30
type input "[DATE]"
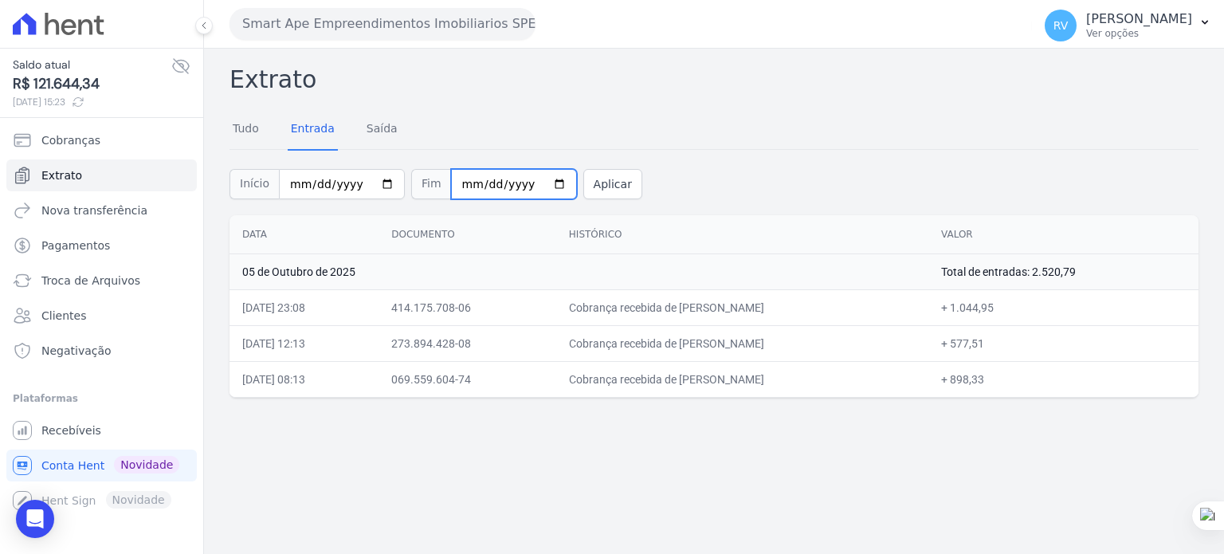
click at [532, 184] on input "2025-10-05" at bounding box center [514, 184] width 126 height 30
type input "[DATE]"
click at [593, 180] on button "Aplicar" at bounding box center [612, 184] width 59 height 30
